Goal: Information Seeking & Learning: Learn about a topic

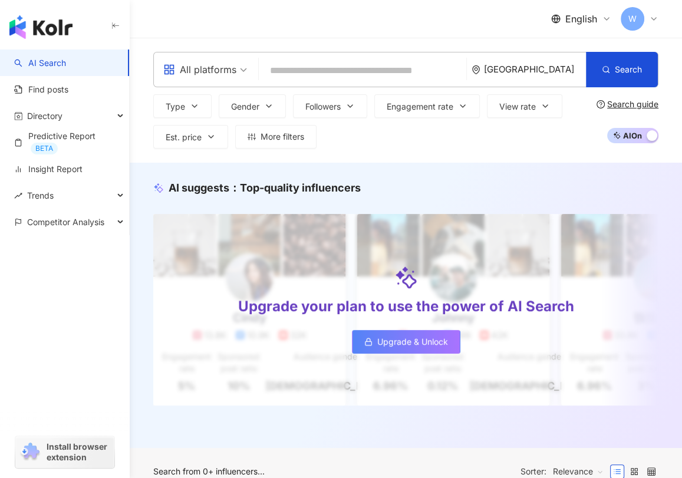
click at [646, 14] on div "W" at bounding box center [639, 19] width 38 height 24
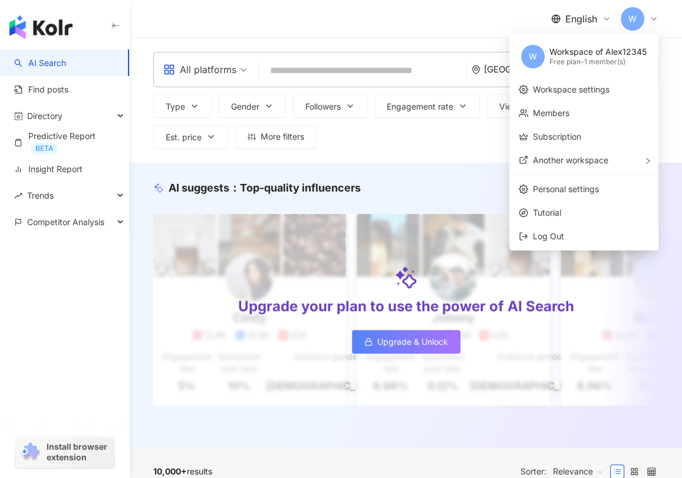
click at [469, 38] on header "English W" at bounding box center [406, 19] width 552 height 38
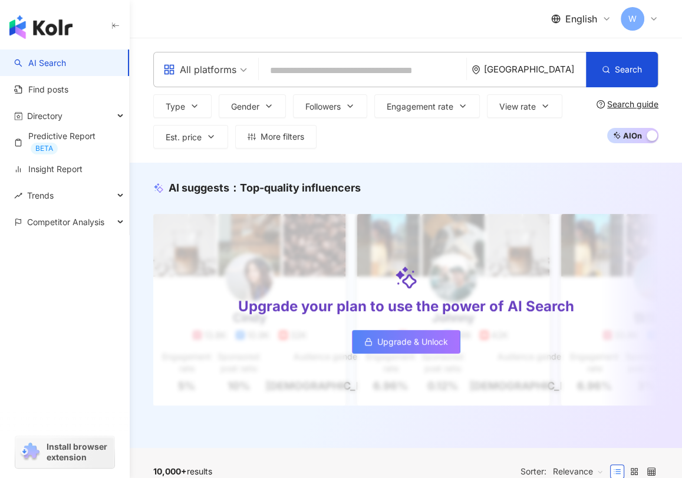
click at [659, 41] on div "All platforms Thailand Search Type Gender Followers Engagement rate View rate E…" at bounding box center [406, 100] width 552 height 125
click at [309, 64] on input "search" at bounding box center [362, 71] width 198 height 22
paste input "**********"
type input "**********"
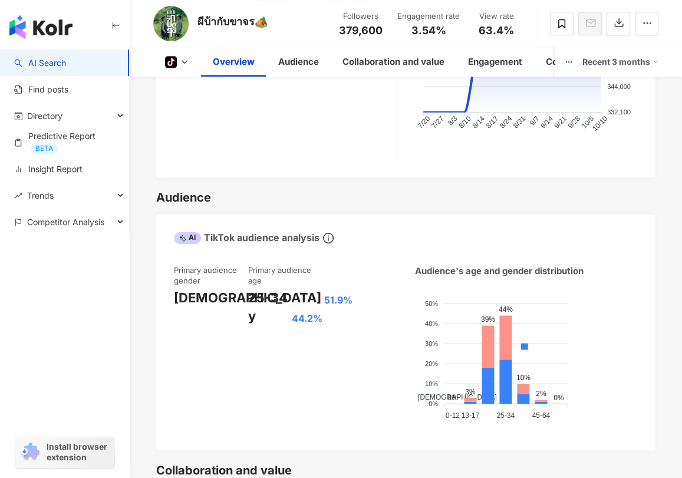
scroll to position [589, 0]
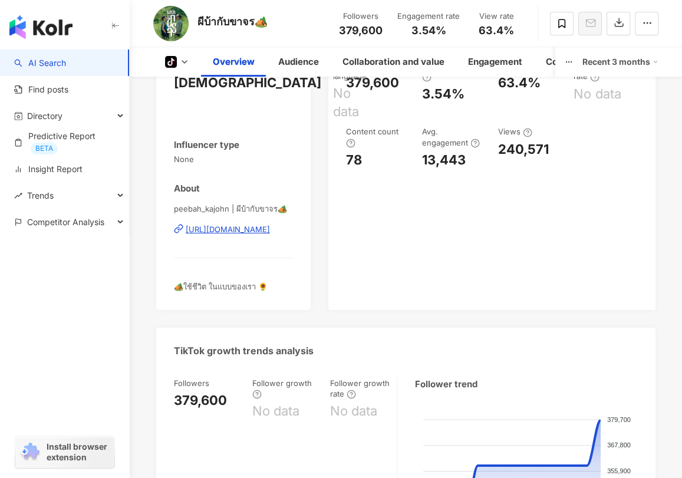
scroll to position [0, 0]
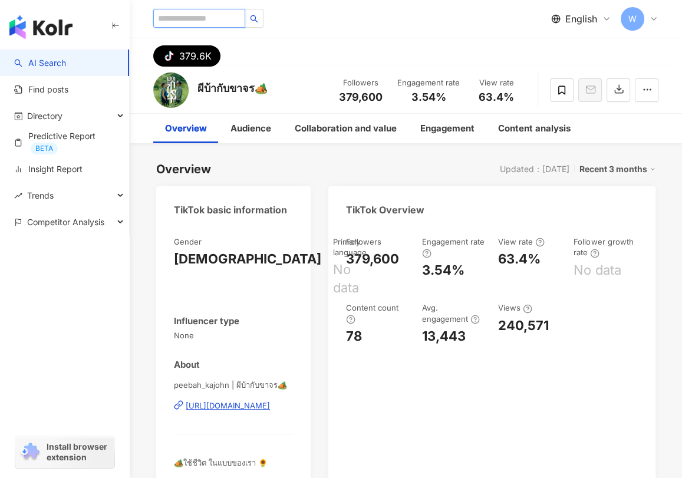
click at [219, 10] on input "search" at bounding box center [199, 18] width 92 height 19
paste input "**********"
type input "**********"
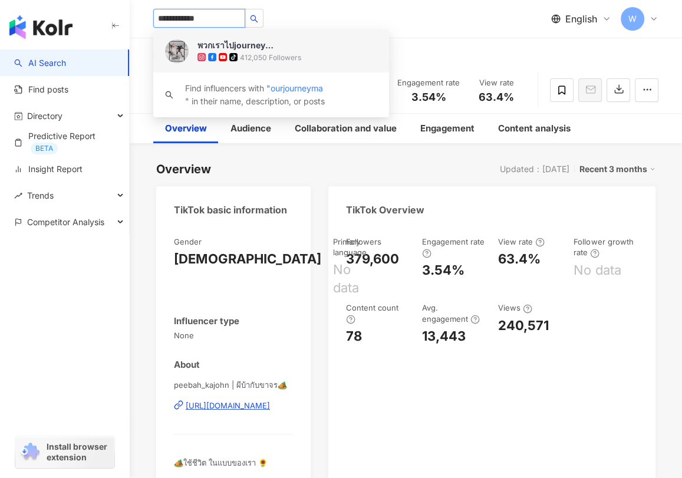
click at [237, 47] on div "พวกเราไปjourneyมา" at bounding box center [235, 45] width 77 height 12
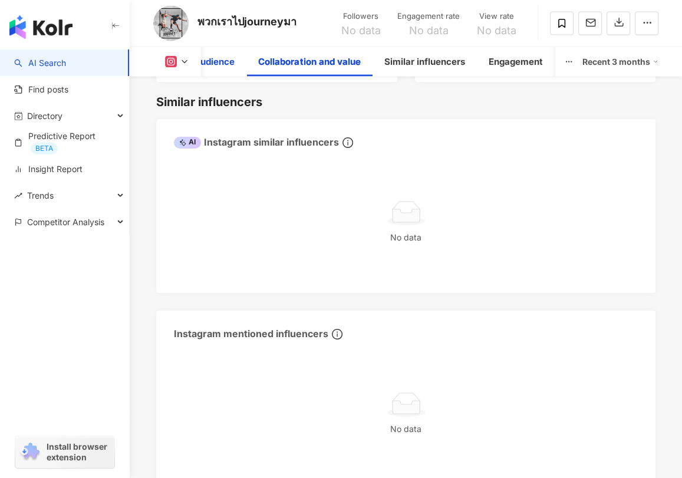
scroll to position [1538, 0]
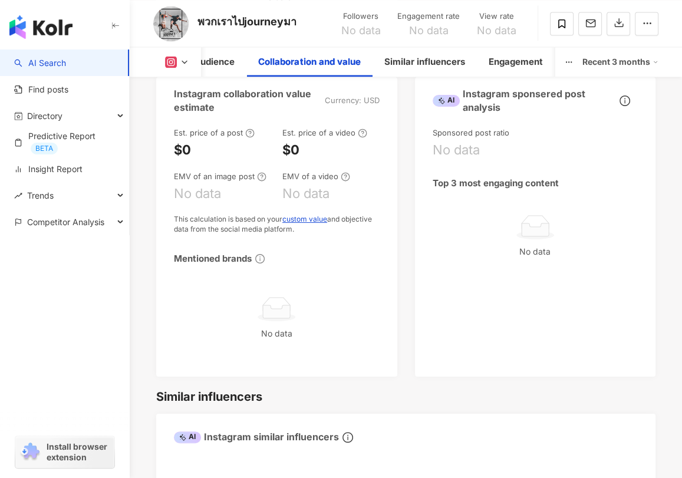
click at [164, 56] on button at bounding box center [177, 62] width 48 height 12
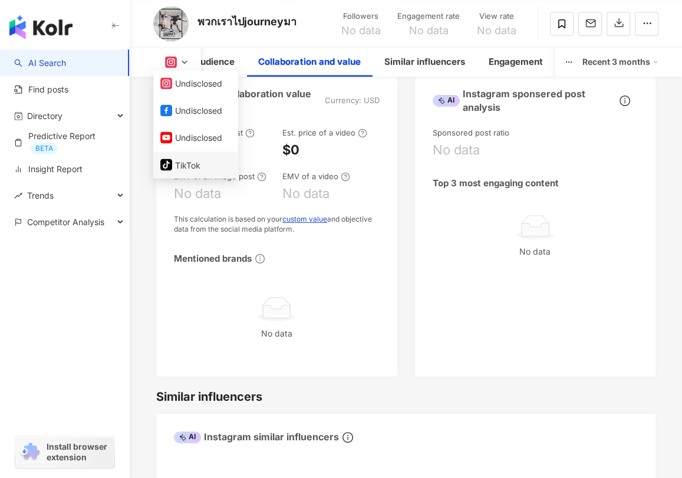
click at [213, 170] on button "tiktok-icon TikTok" at bounding box center [195, 165] width 71 height 16
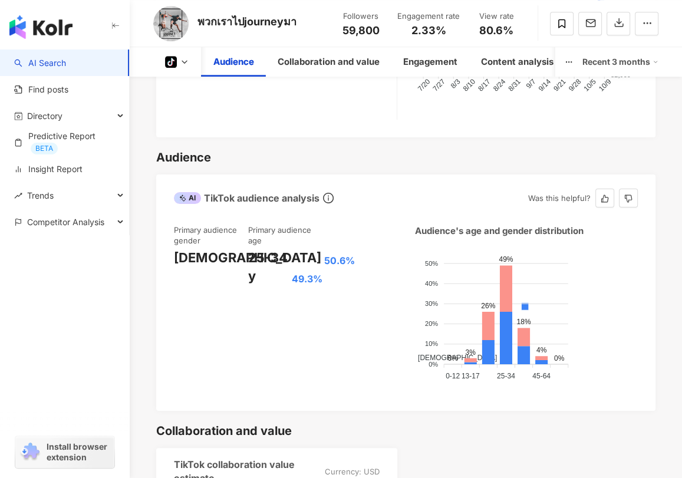
scroll to position [649, 0]
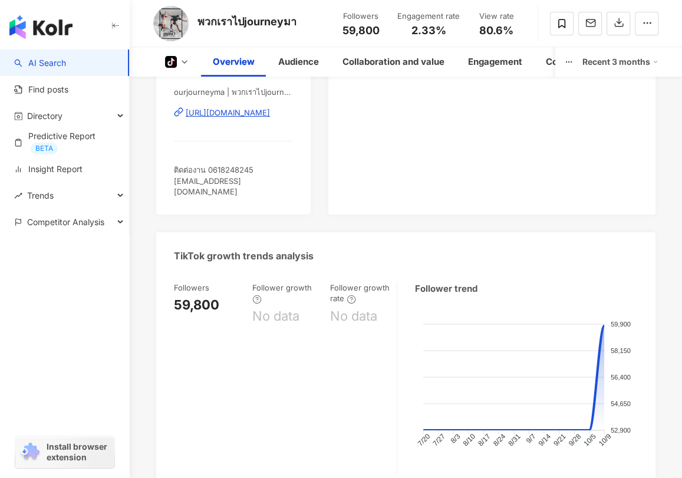
scroll to position [0, 0]
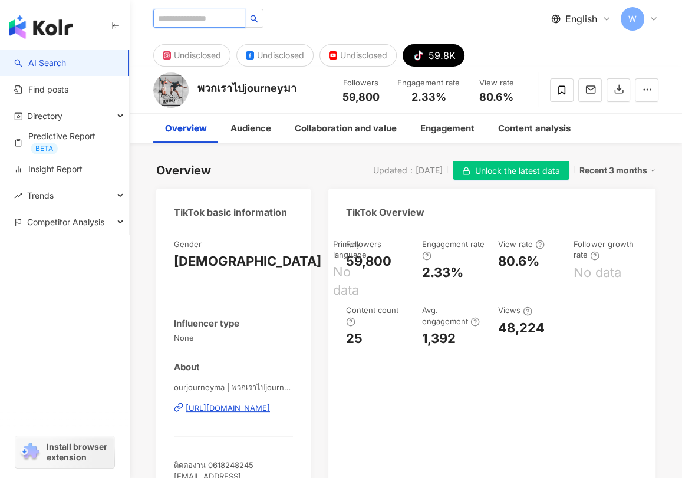
click at [200, 14] on input "search" at bounding box center [199, 18] width 92 height 19
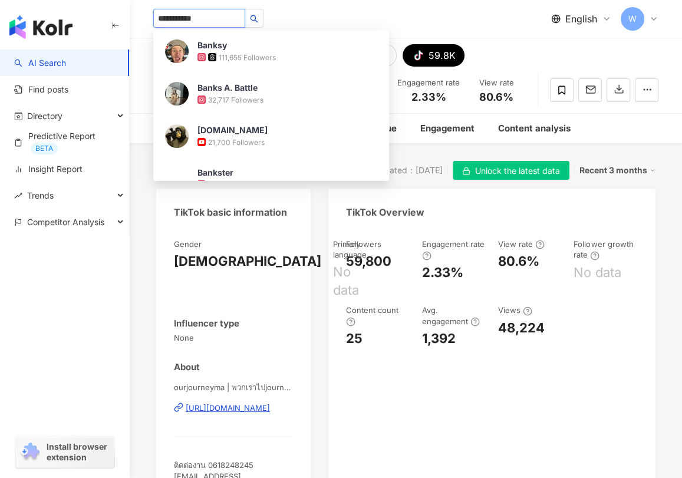
type input "**********"
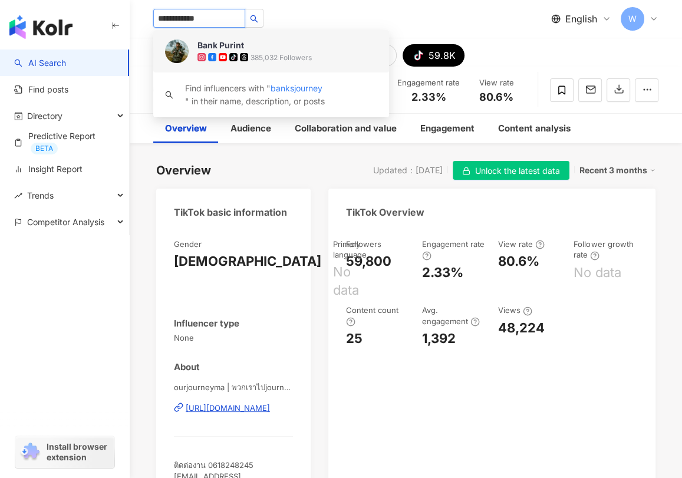
click at [309, 57] on div "385,032 Followers" at bounding box center [280, 57] width 61 height 10
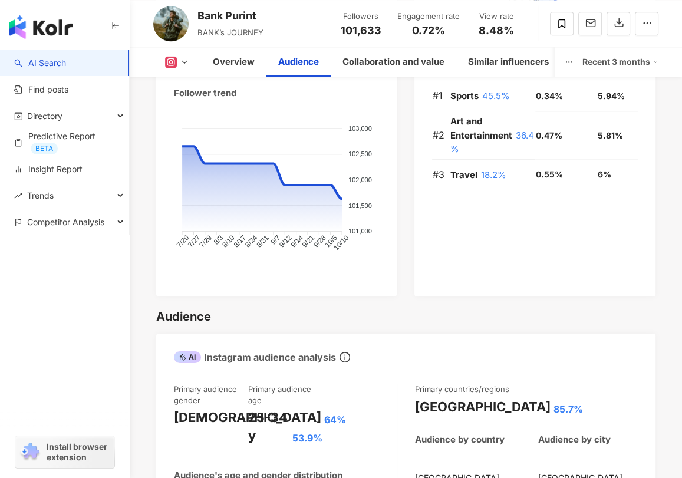
scroll to position [1473, 0]
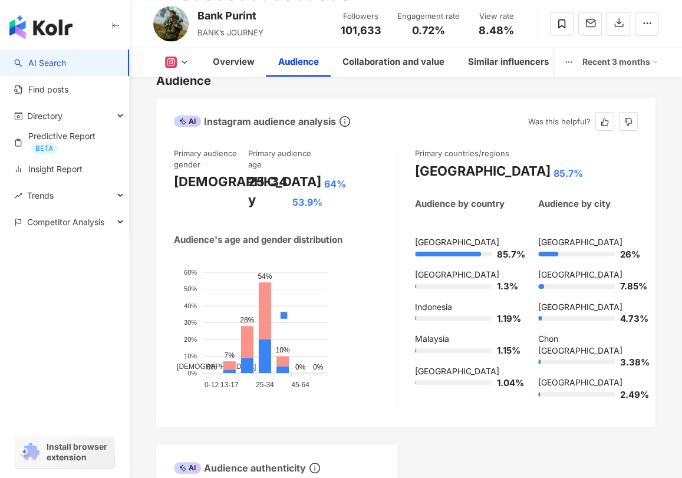
click at [188, 64] on icon at bounding box center [184, 61] width 9 height 9
click at [180, 60] on icon at bounding box center [184, 61] width 9 height 9
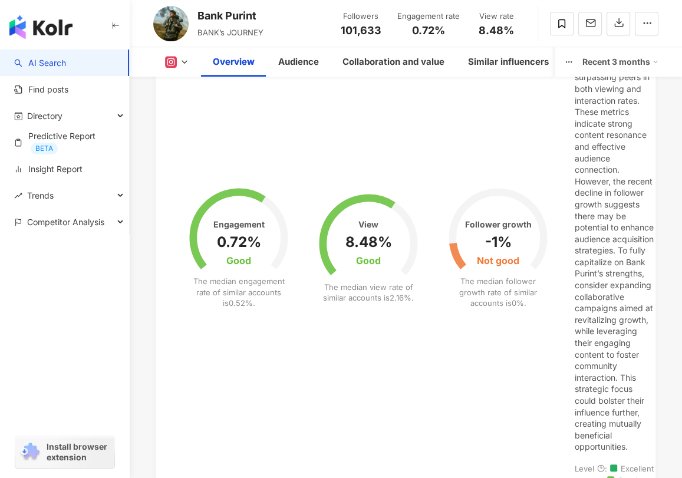
click at [180, 60] on icon at bounding box center [184, 61] width 9 height 9
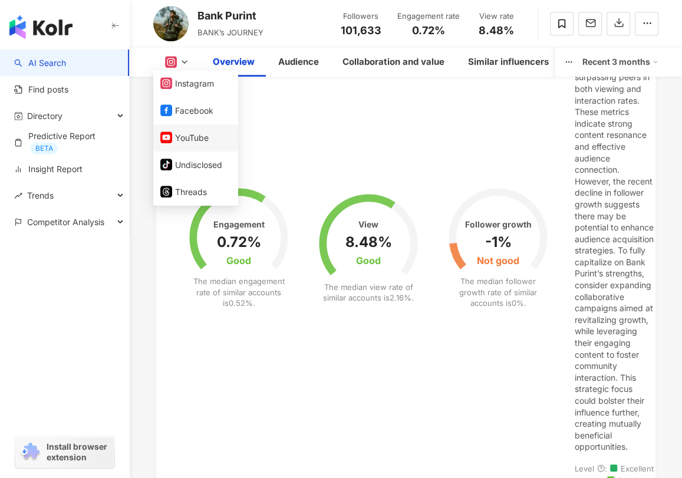
click at [196, 142] on button "YouTube" at bounding box center [195, 138] width 71 height 16
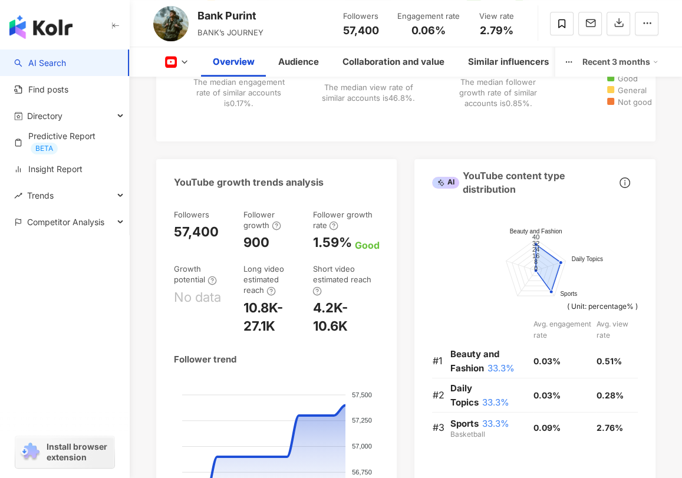
scroll to position [1467, 0]
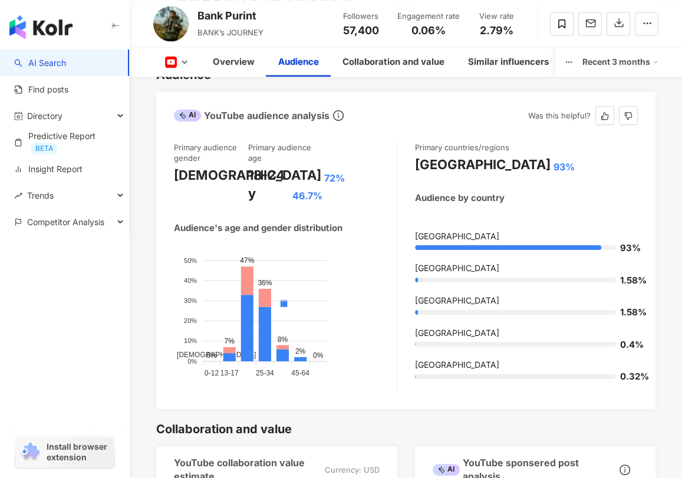
click at [181, 59] on icon at bounding box center [184, 61] width 9 height 9
click at [187, 62] on icon at bounding box center [184, 61] width 9 height 9
click at [180, 62] on icon at bounding box center [184, 61] width 9 height 9
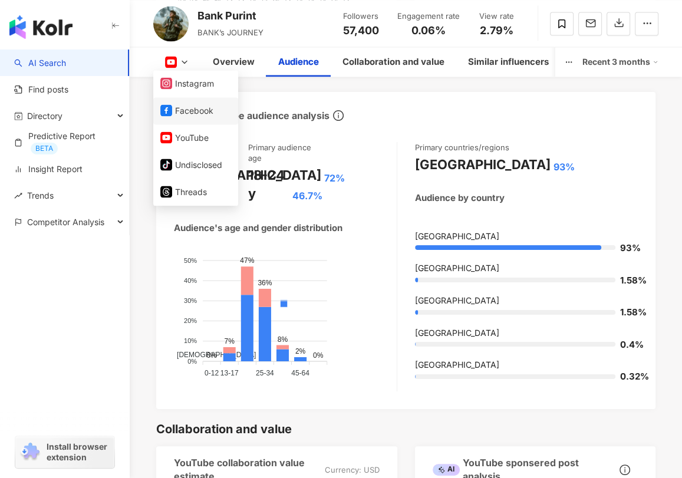
click at [190, 113] on button "Facebook" at bounding box center [195, 111] width 71 height 16
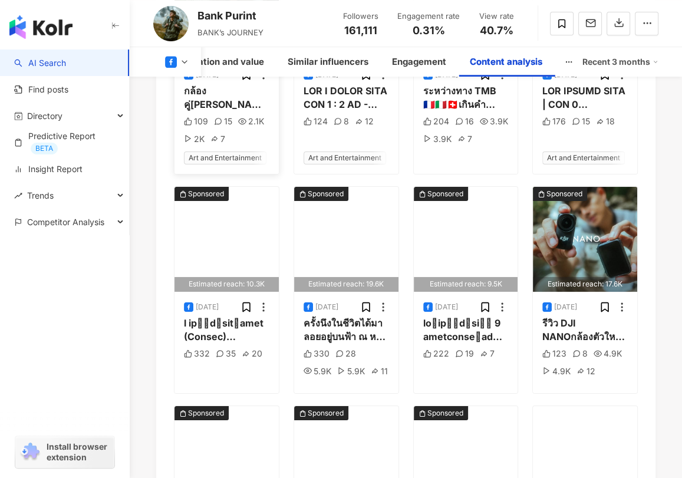
scroll to position [3792, 0]
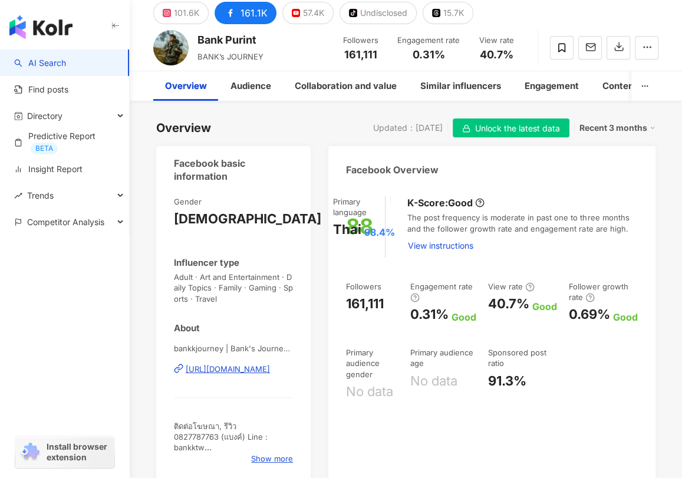
scroll to position [0, 0]
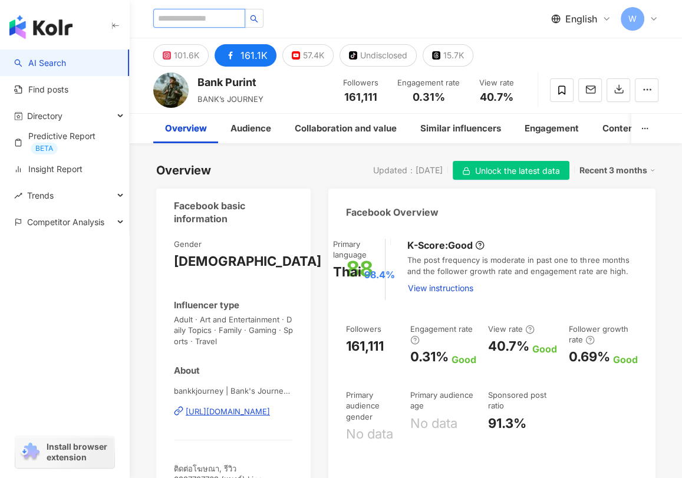
click at [219, 16] on input "search" at bounding box center [199, 18] width 92 height 19
paste input "**********"
type input "**********"
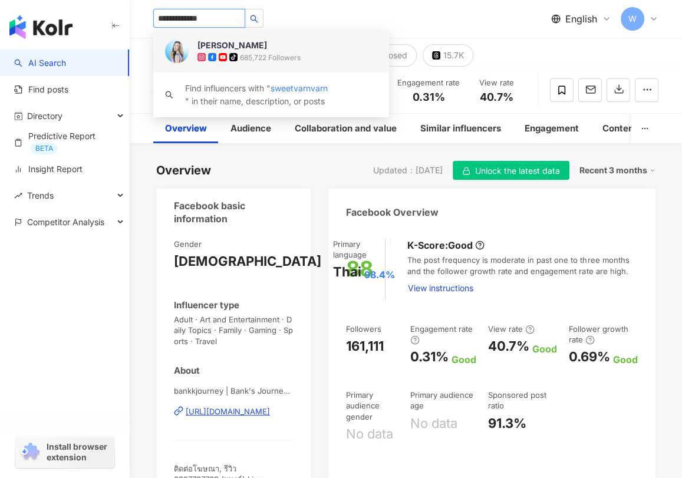
click at [267, 42] on div "[PERSON_NAME]" at bounding box center [232, 45] width 70 height 12
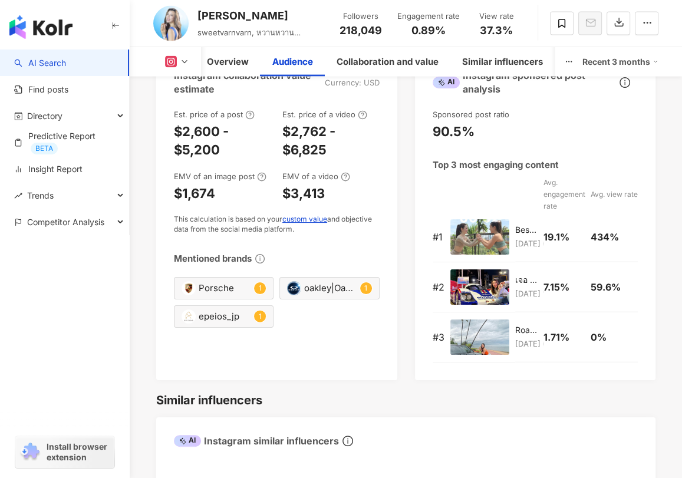
scroll to position [1677, 0]
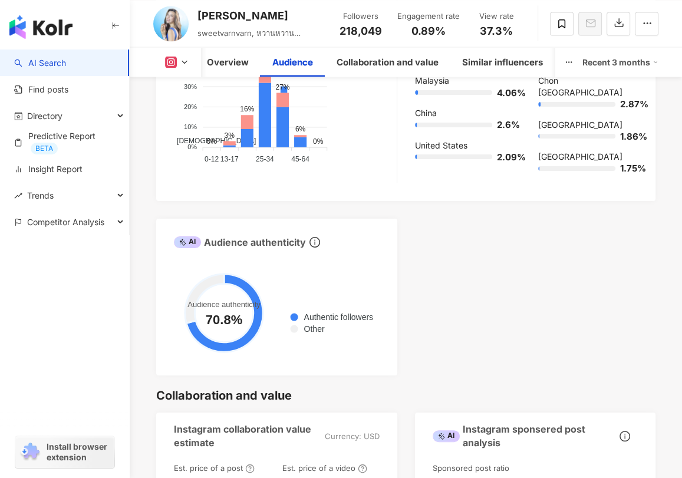
click at [179, 67] on button at bounding box center [177, 62] width 48 height 12
click at [181, 59] on icon at bounding box center [184, 61] width 9 height 9
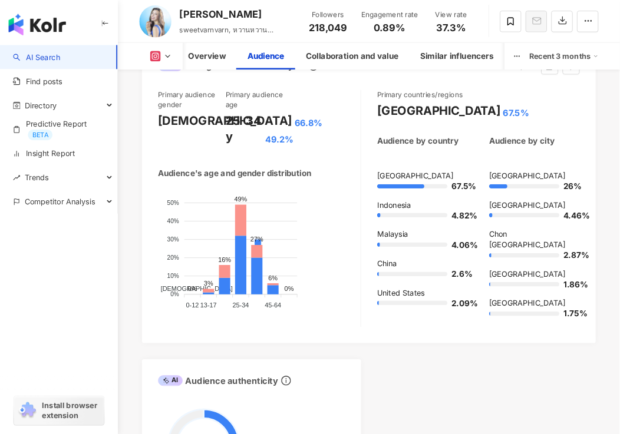
scroll to position [1500, 0]
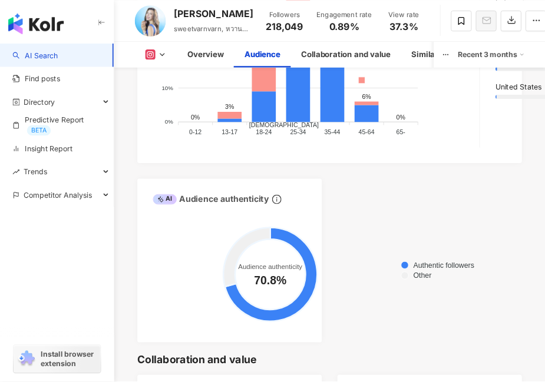
scroll to position [1844, 0]
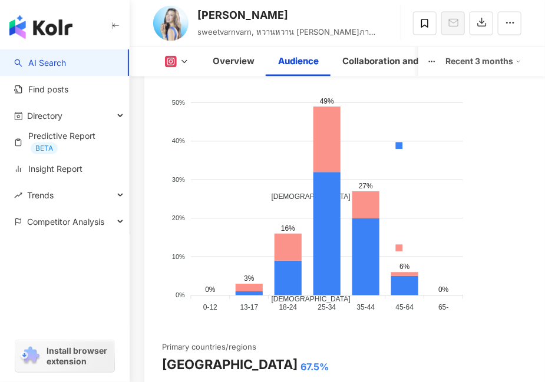
click at [177, 63] on button at bounding box center [177, 62] width 48 height 12
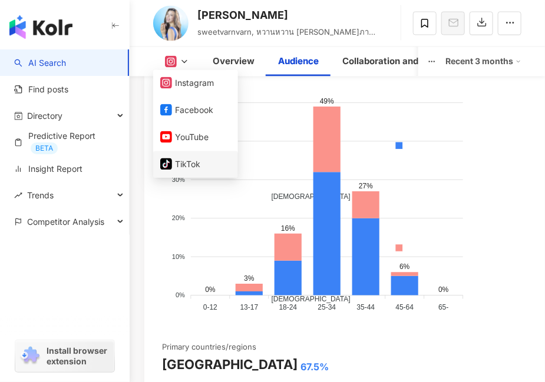
click at [203, 166] on button "tiktok-icon TikTok" at bounding box center [195, 165] width 71 height 16
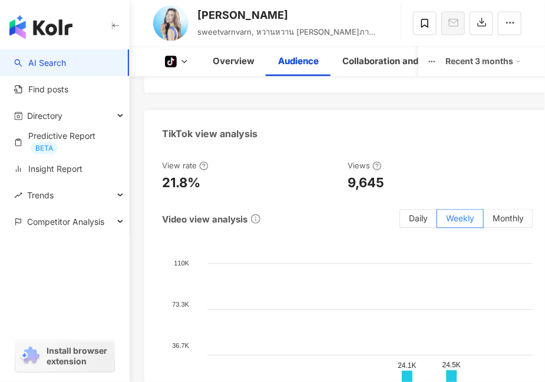
scroll to position [1001, 0]
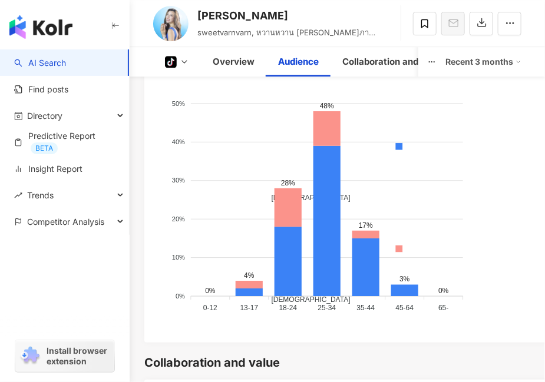
click at [187, 62] on icon at bounding box center [184, 61] width 9 height 9
click at [180, 61] on icon at bounding box center [184, 61] width 9 height 9
click at [181, 62] on icon at bounding box center [184, 61] width 9 height 9
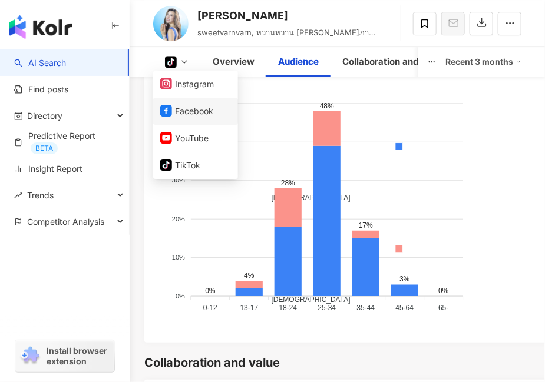
click at [205, 112] on button "Facebook" at bounding box center [195, 111] width 71 height 16
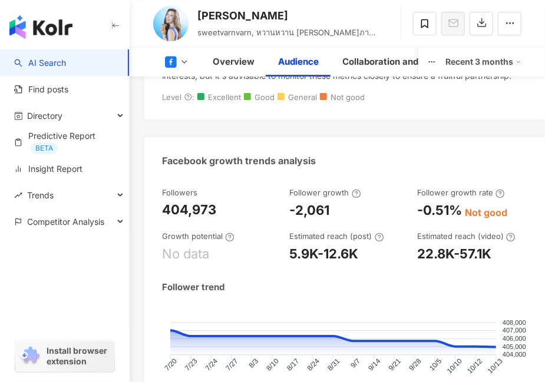
scroll to position [1857, 0]
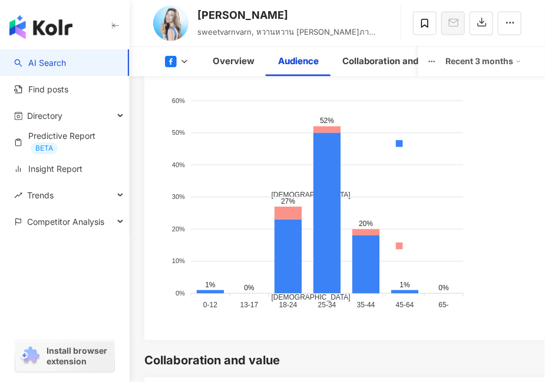
click at [517, 289] on div "Male Female" at bounding box center [400, 200] width 262 height 207
click at [183, 59] on icon at bounding box center [184, 61] width 9 height 9
click at [180, 58] on icon at bounding box center [184, 61] width 9 height 9
click at [189, 57] on icon at bounding box center [184, 61] width 9 height 9
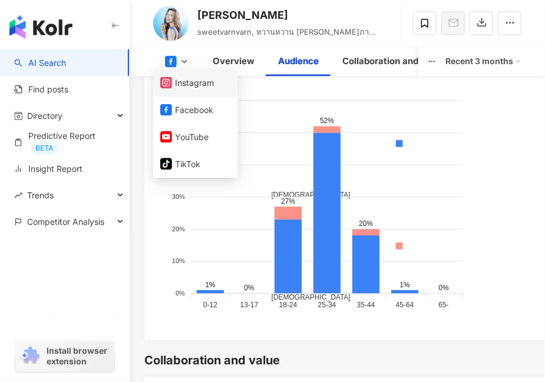
click at [190, 78] on button "Instagram" at bounding box center [195, 83] width 71 height 16
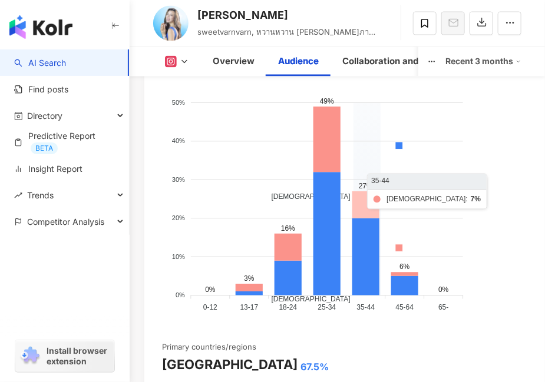
scroll to position [1844, 0]
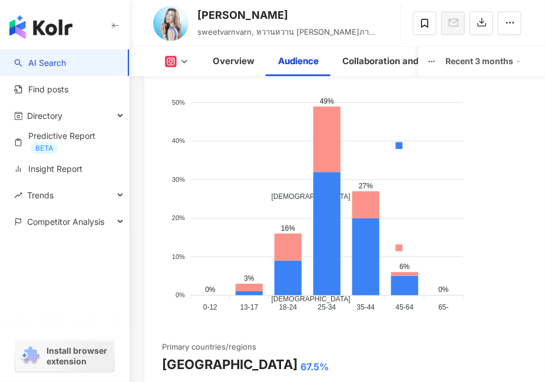
click at [524, 280] on div "Male Female" at bounding box center [400, 203] width 262 height 207
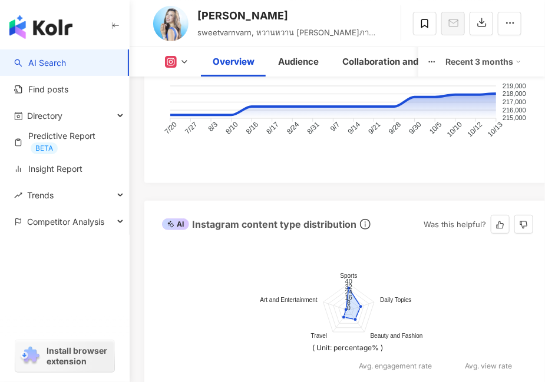
scroll to position [996, 0]
